Goal: Information Seeking & Learning: Learn about a topic

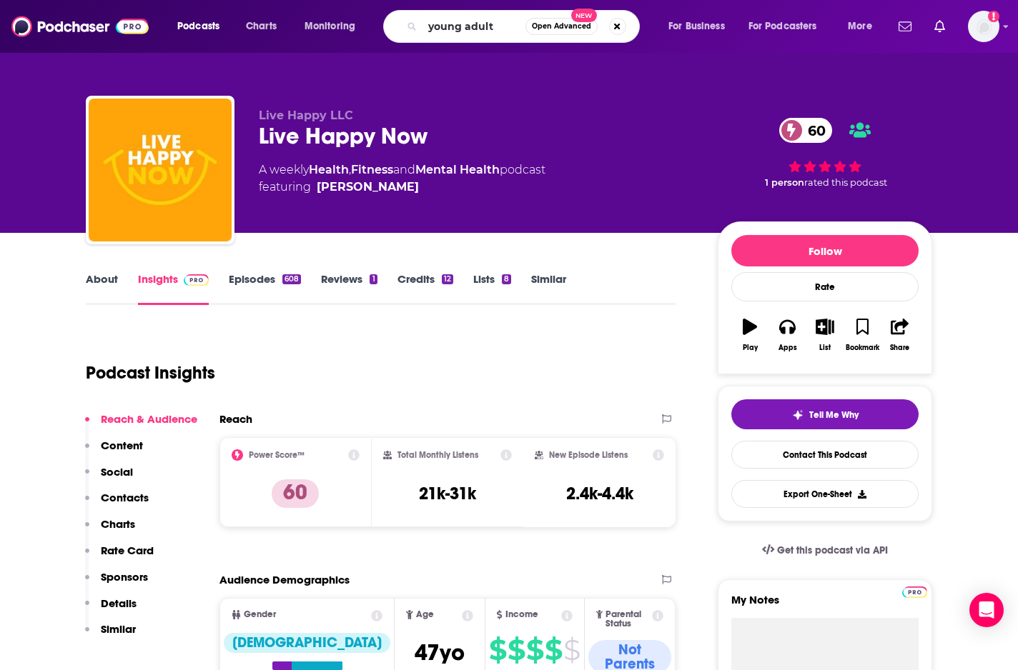
type input "young adults"
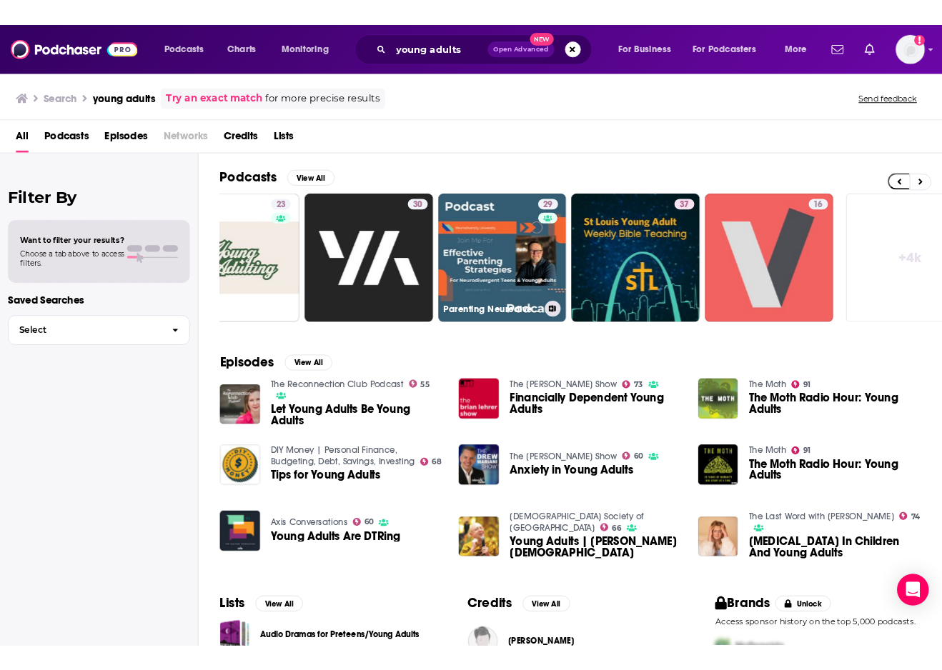
scroll to position [0, 525]
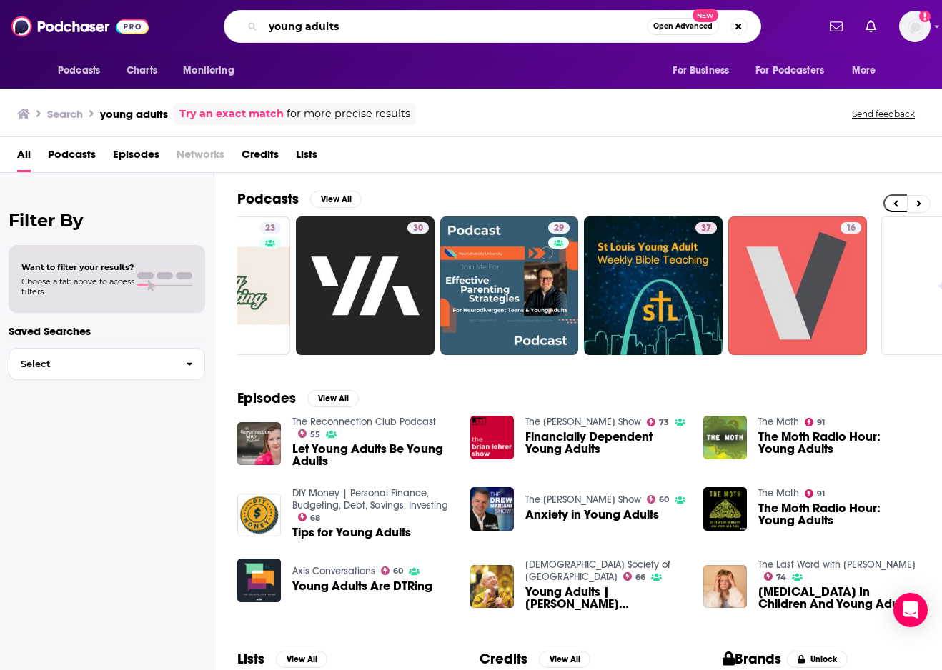
click at [351, 24] on input "young adults" at bounding box center [455, 26] width 384 height 23
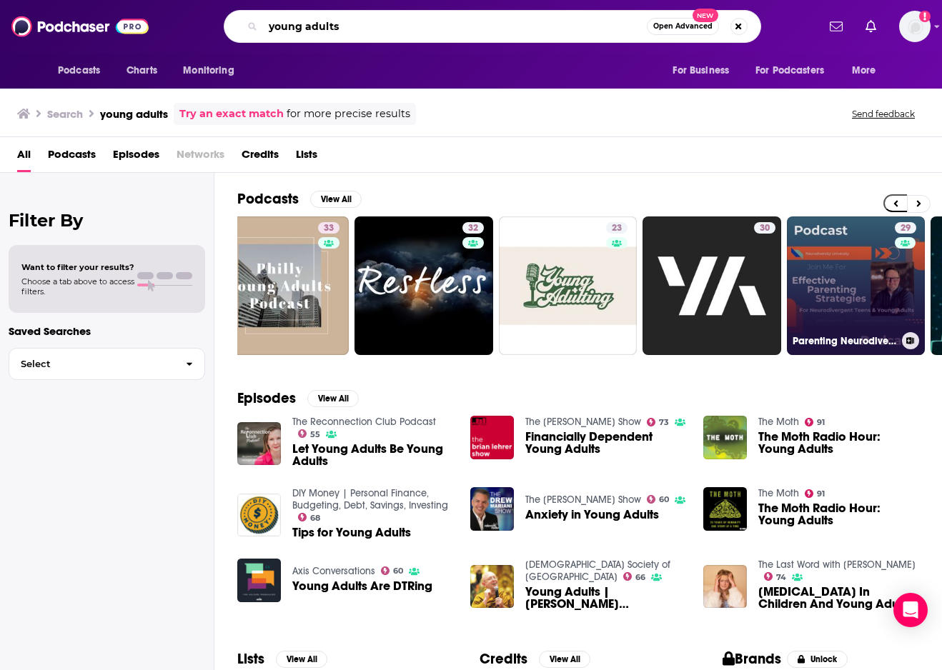
scroll to position [0, 0]
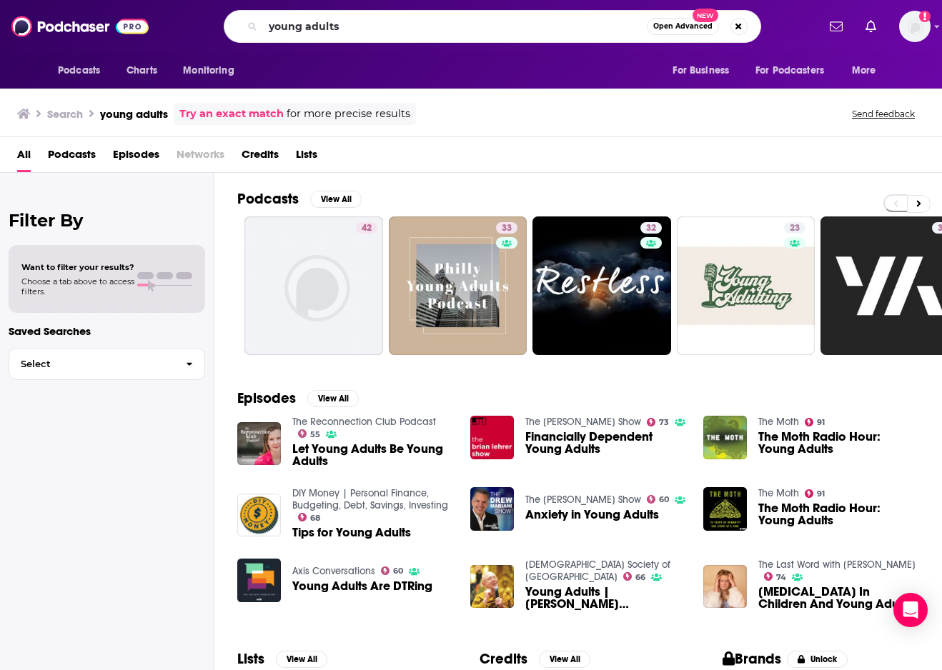
click at [69, 154] on span "Podcasts" at bounding box center [72, 157] width 48 height 29
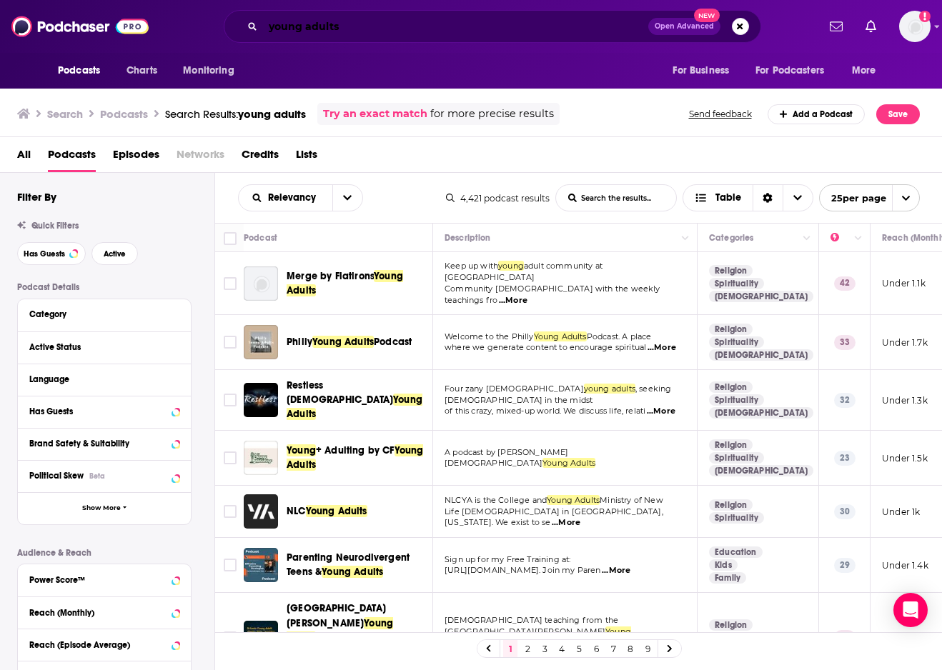
click at [357, 31] on input "young adults" at bounding box center [455, 26] width 385 height 23
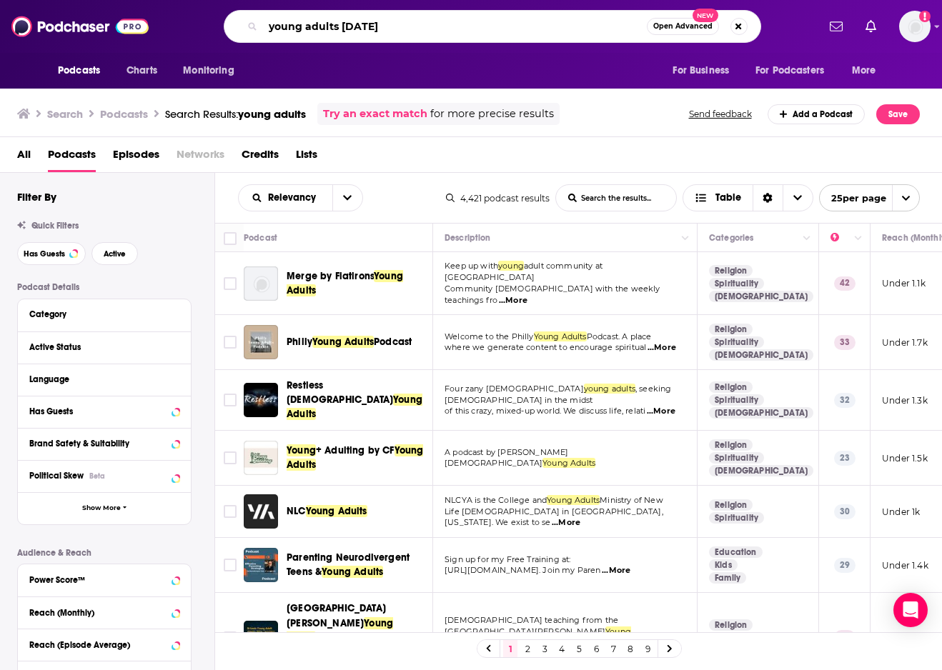
type input "young adults [DATE]"
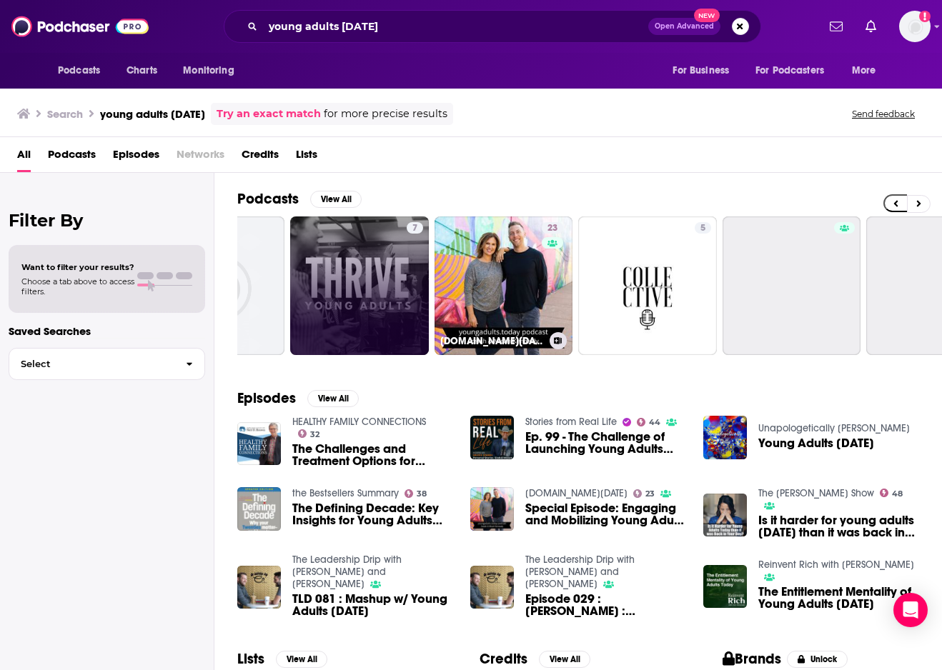
scroll to position [0, 276]
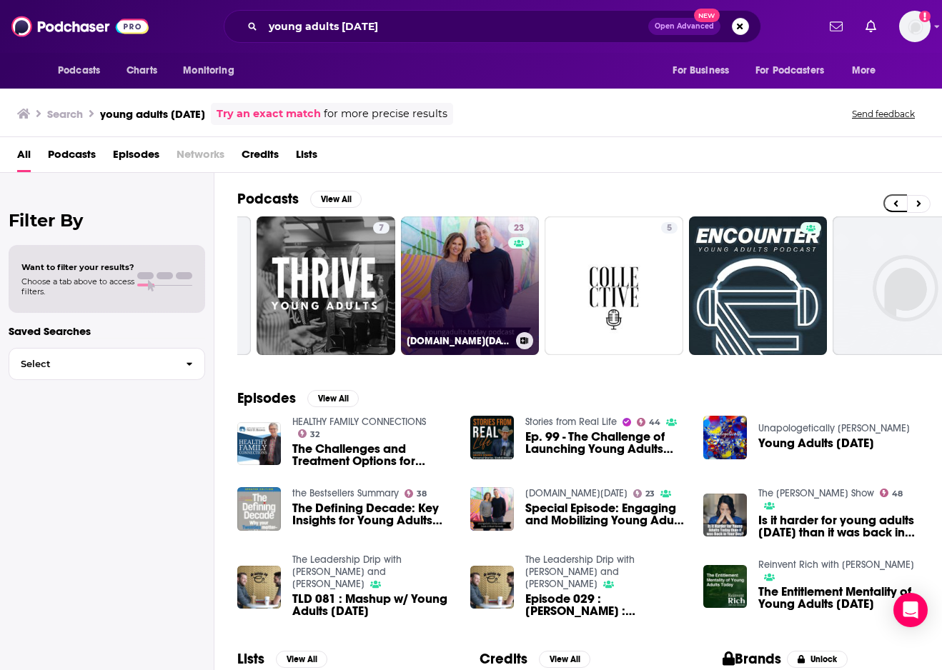
click at [478, 307] on link "23 [DOMAIN_NAME][DATE]" at bounding box center [470, 286] width 139 height 139
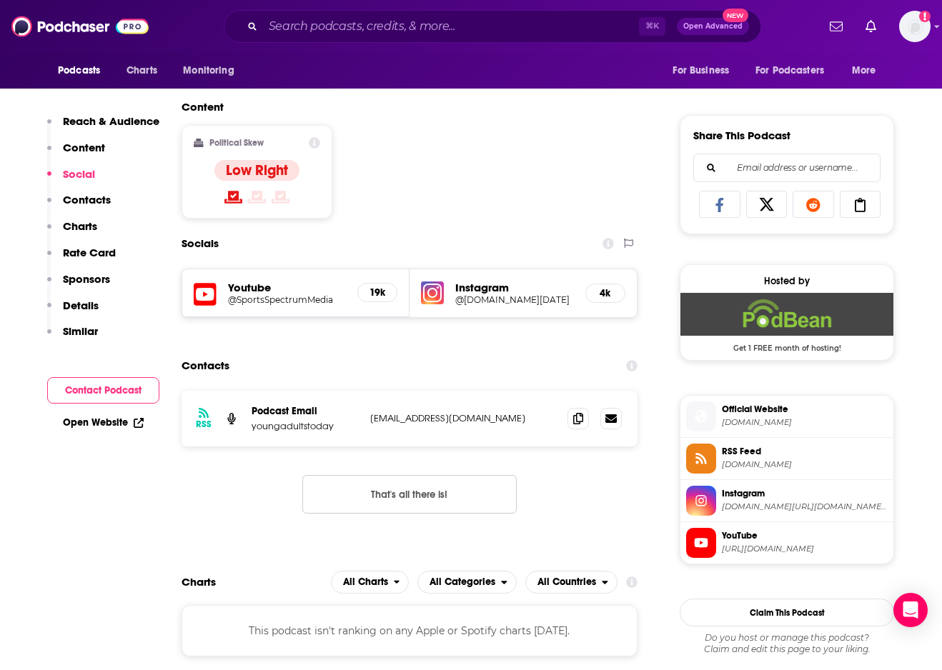
scroll to position [726, 0]
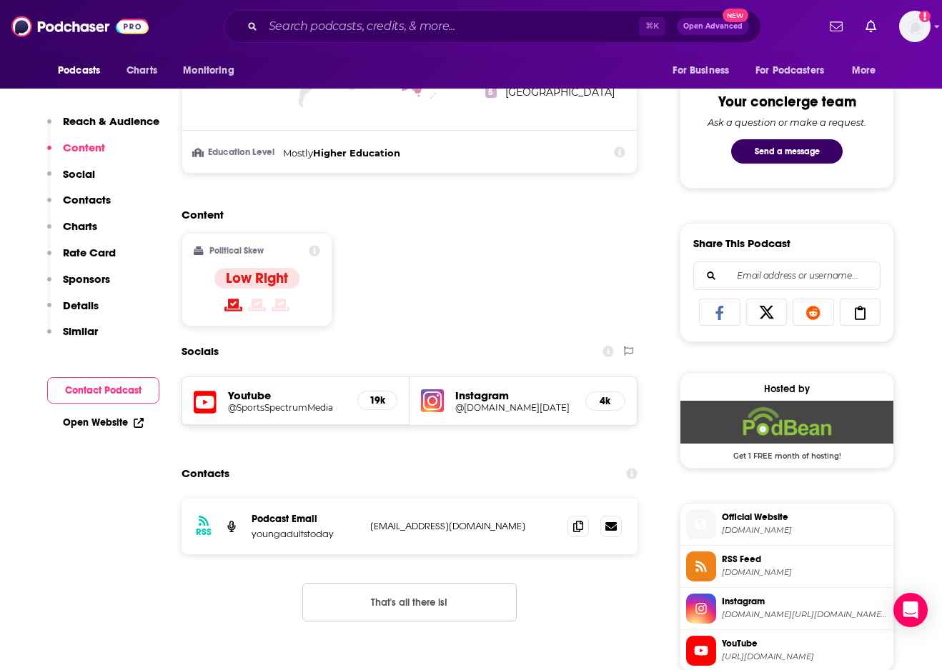
click at [482, 404] on h5 "@[DOMAIN_NAME][DATE]" at bounding box center [514, 407] width 119 height 11
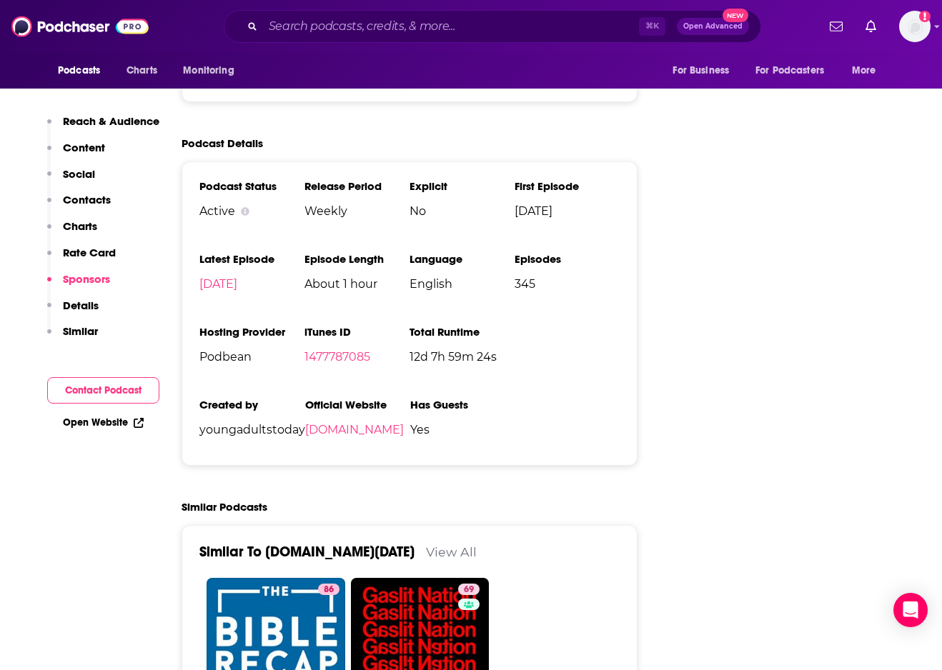
scroll to position [1524, 0]
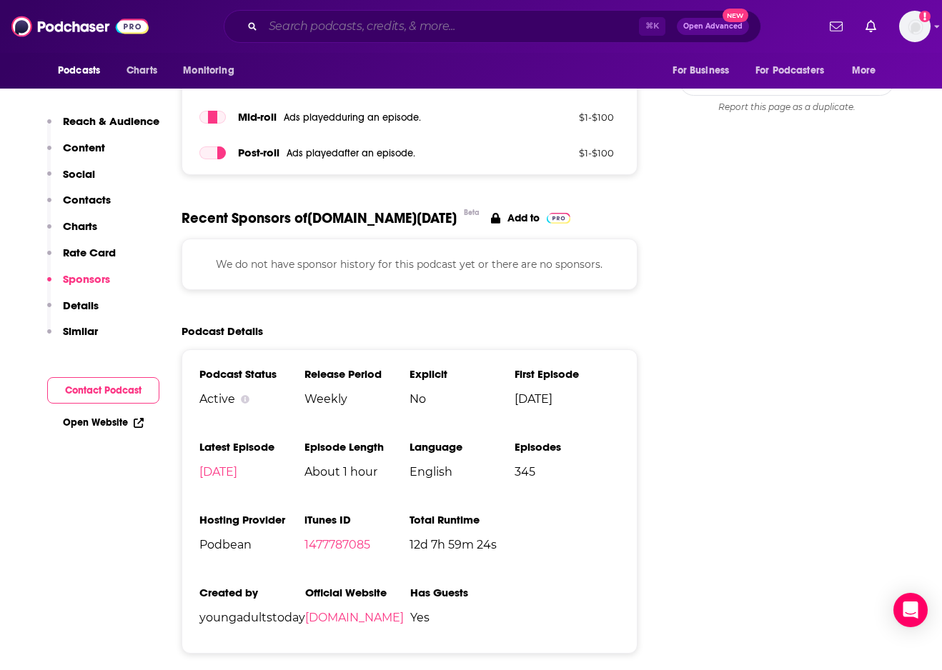
click at [302, 26] on input "Search podcasts, credits, & more..." at bounding box center [451, 26] width 376 height 23
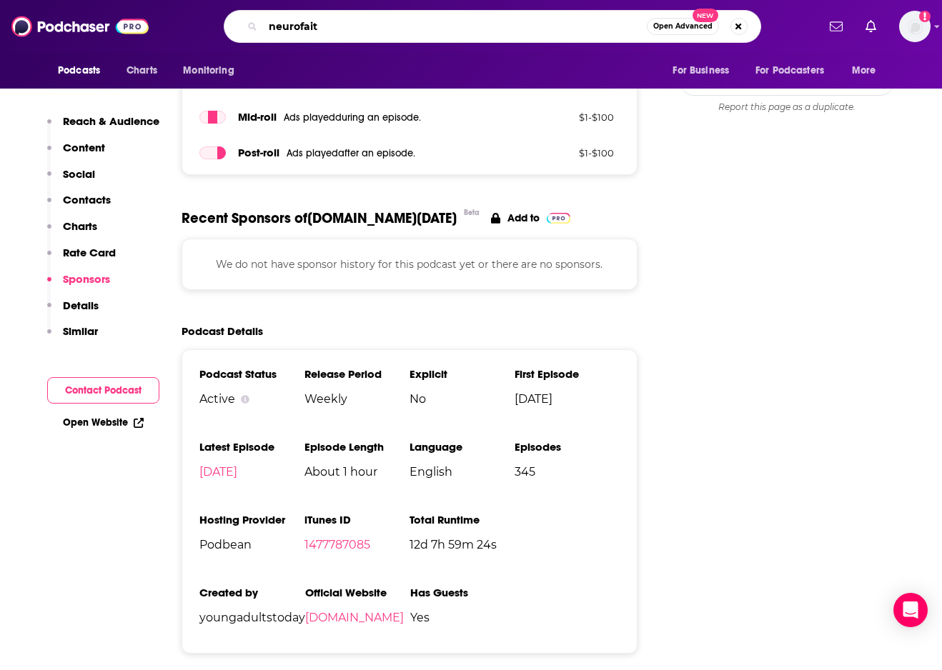
type input "neurofaith"
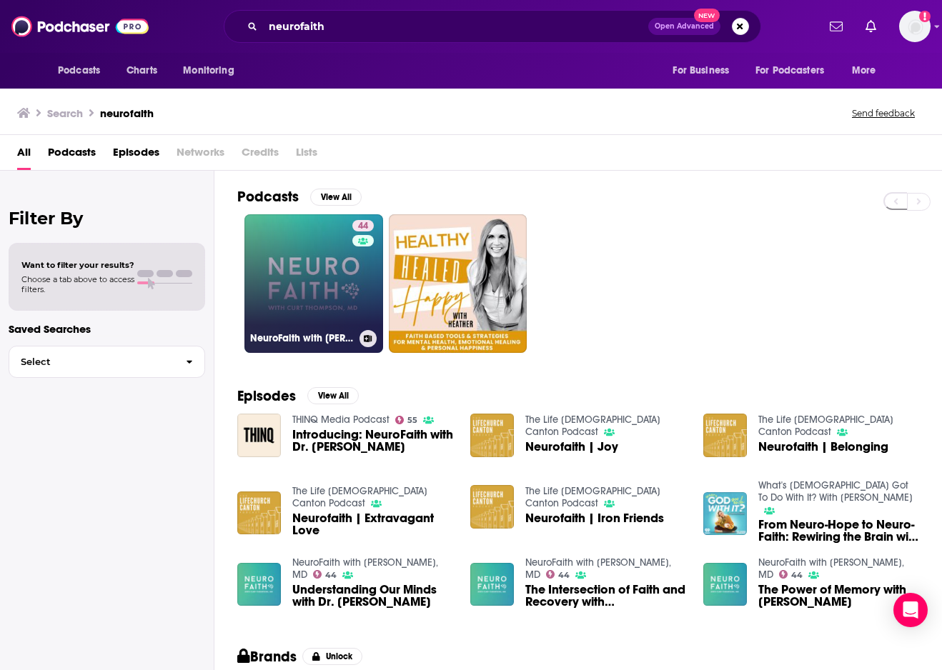
click at [339, 258] on link "44 NeuroFaith with [PERSON_NAME], MD" at bounding box center [313, 283] width 139 height 139
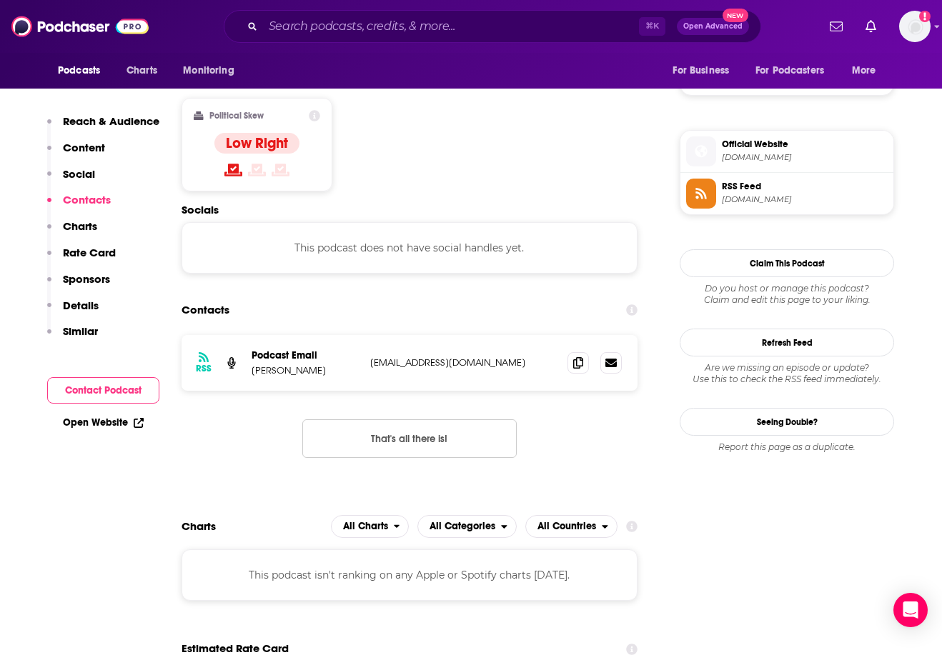
scroll to position [1215, 0]
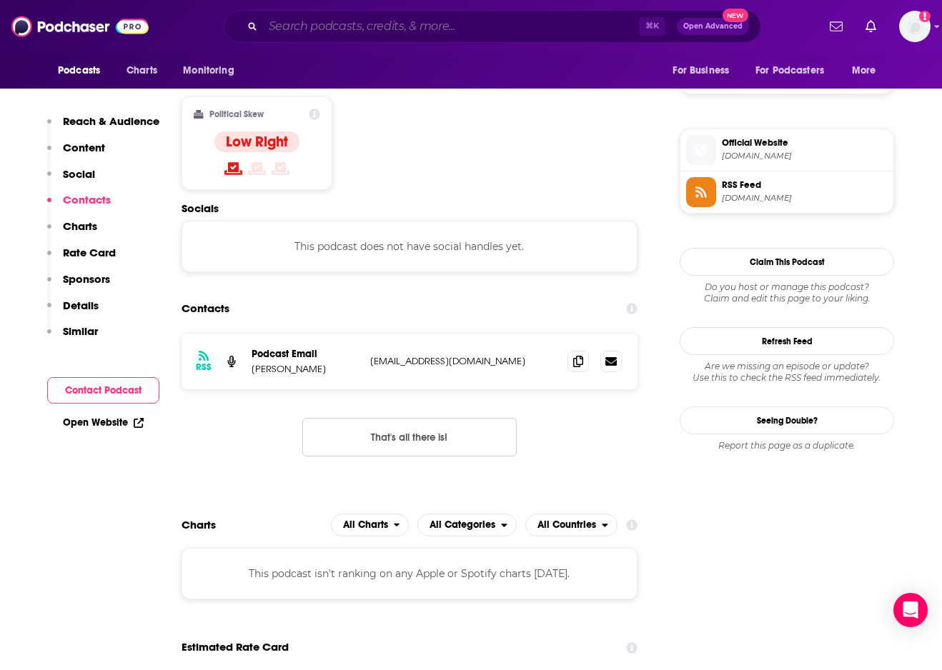
click at [370, 26] on input "Search podcasts, credits, & more..." at bounding box center [451, 26] width 376 height 23
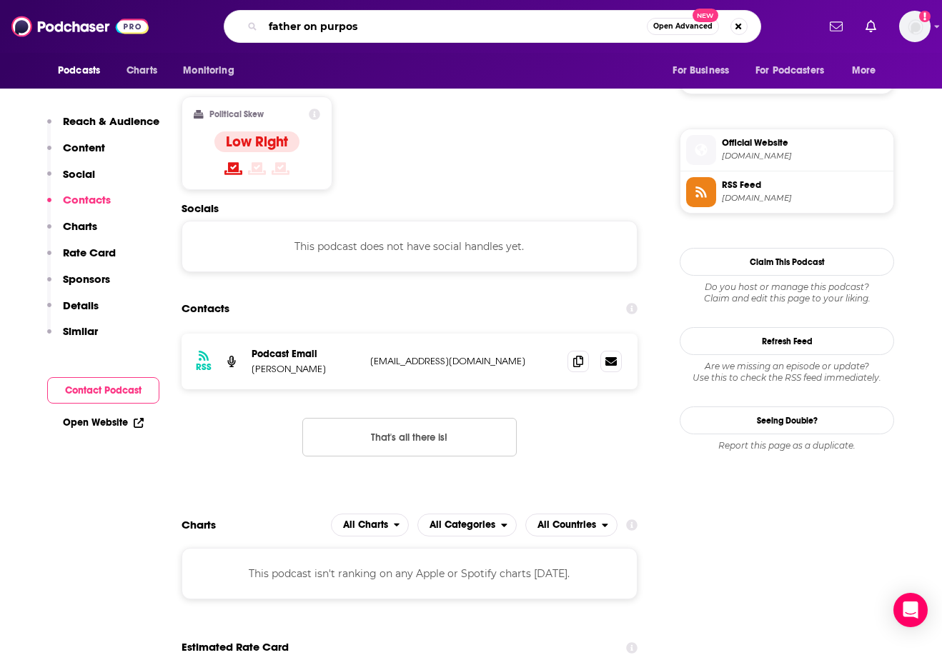
type input "father on purpose"
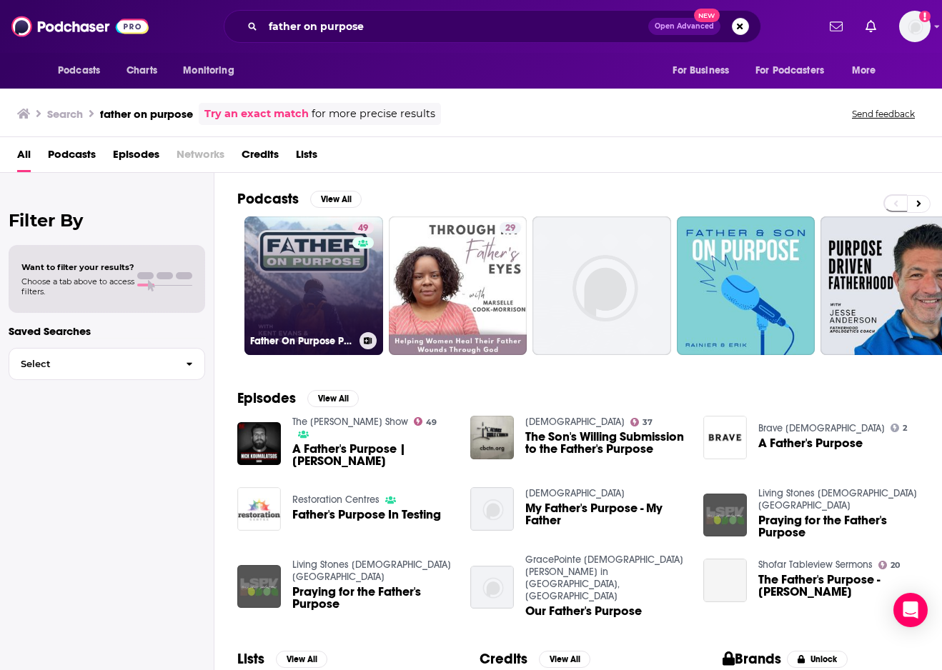
click at [342, 293] on link "49 Father On Purpose Podcast" at bounding box center [313, 286] width 139 height 139
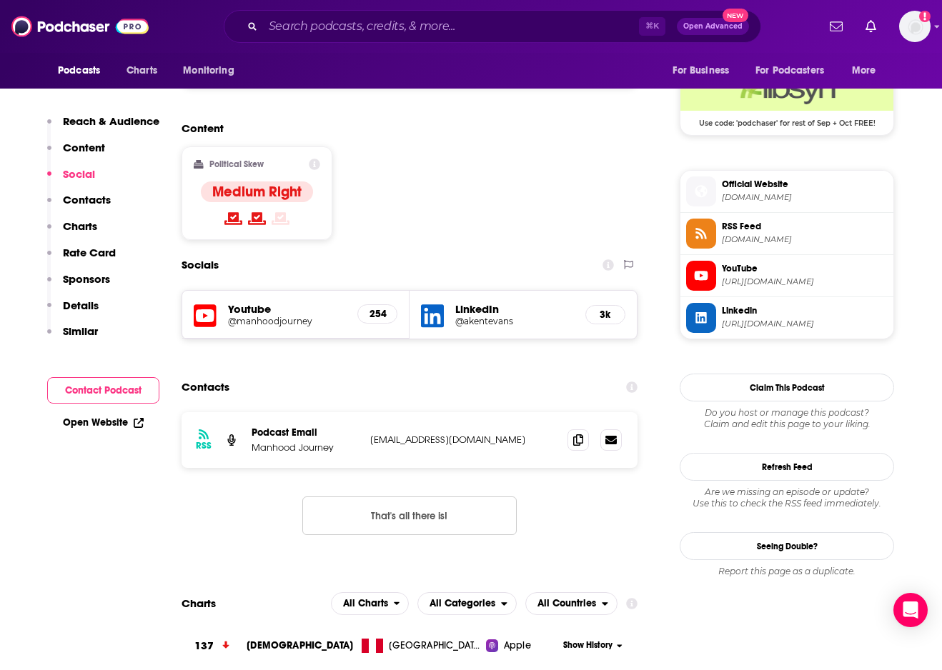
scroll to position [1075, 0]
